Goal: Information Seeking & Learning: Learn about a topic

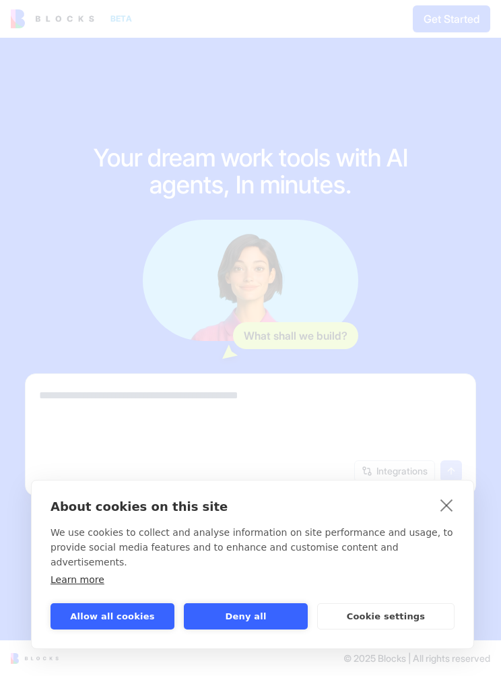
click at [442, 516] on link "close" at bounding box center [447, 505] width 21 height 22
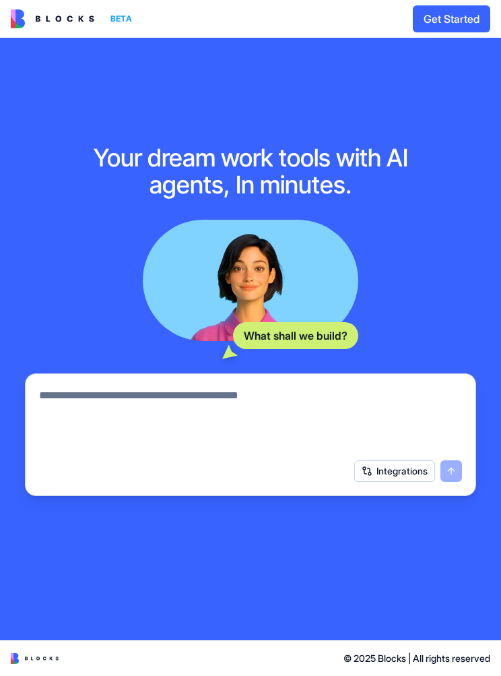
click at [82, 429] on textarea at bounding box center [250, 420] width 423 height 65
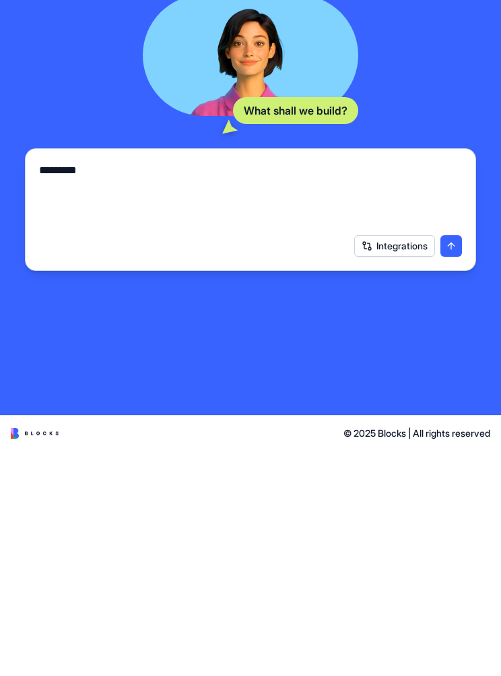
type textarea "*********"
click at [441, 460] on button "submit" at bounding box center [452, 471] width 22 height 22
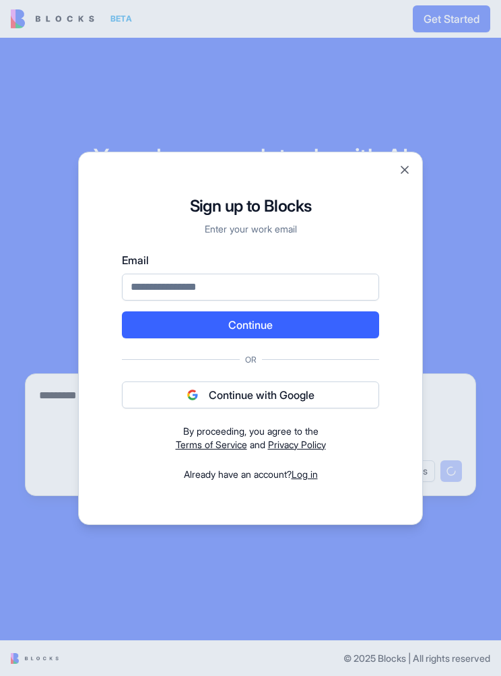
click at [415, 158] on div "Sign up to Blocks Enter your work email Email Continue Or Continue with Google …" at bounding box center [250, 338] width 345 height 373
click at [411, 164] on button "Close" at bounding box center [404, 169] width 13 height 13
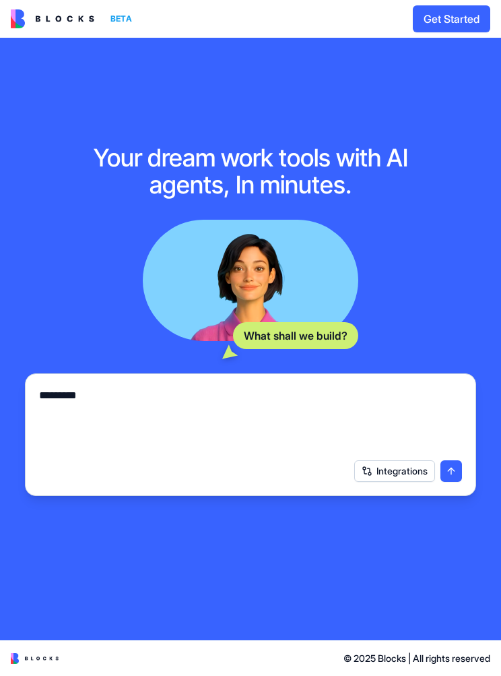
click at [55, 19] on img at bounding box center [53, 18] width 84 height 19
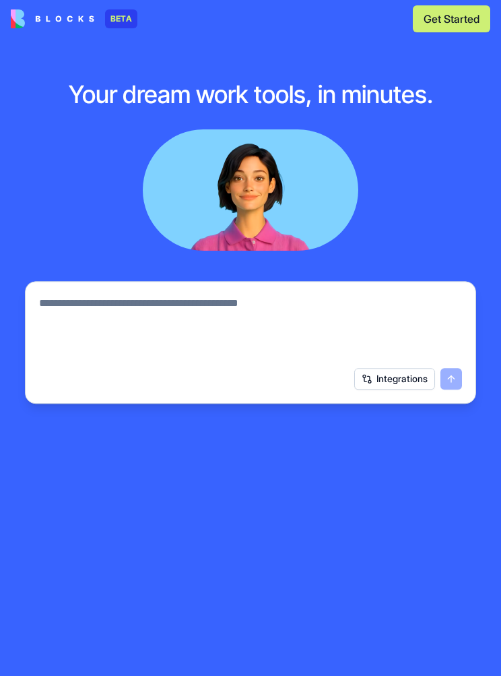
click at [36, 24] on img at bounding box center [53, 18] width 84 height 19
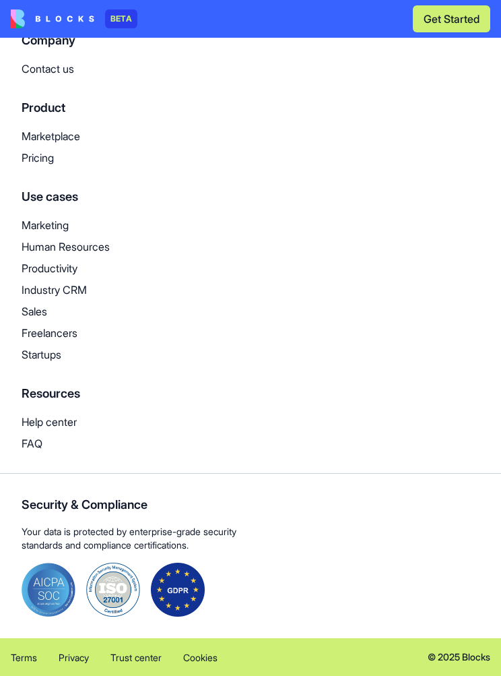
scroll to position [4274, 0]
click at [34, 166] on p "Pricing" at bounding box center [251, 158] width 458 height 16
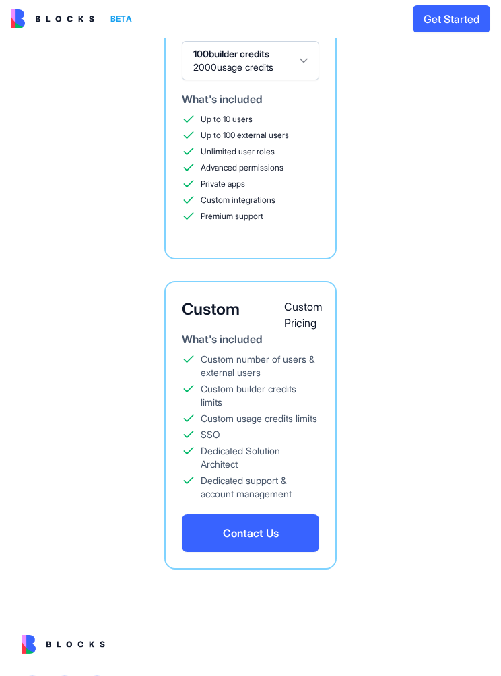
scroll to position [1395, 0]
